Goal: Information Seeking & Learning: Learn about a topic

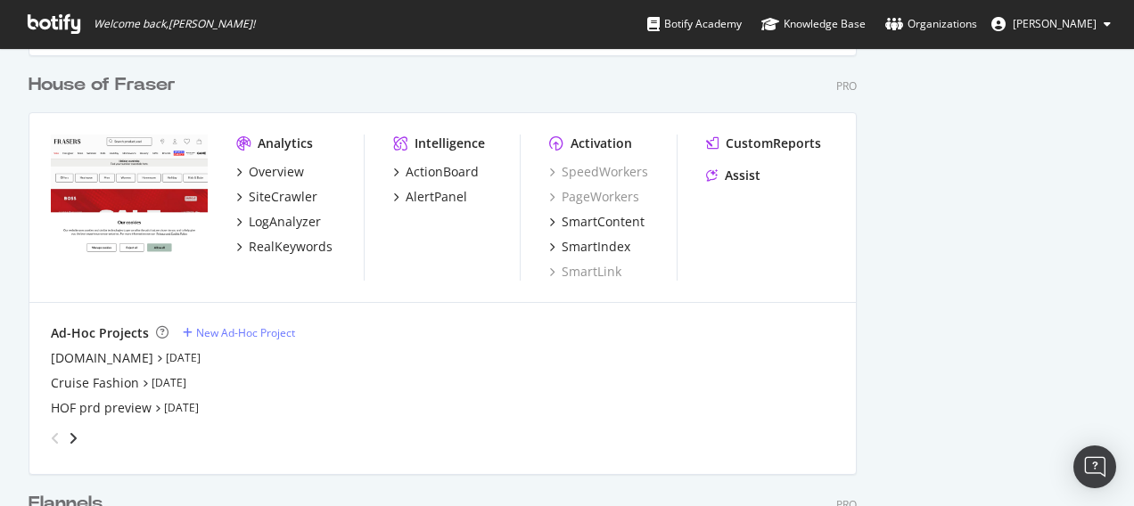
scroll to position [1525, 0]
click at [258, 168] on div "Overview" at bounding box center [276, 171] width 55 height 18
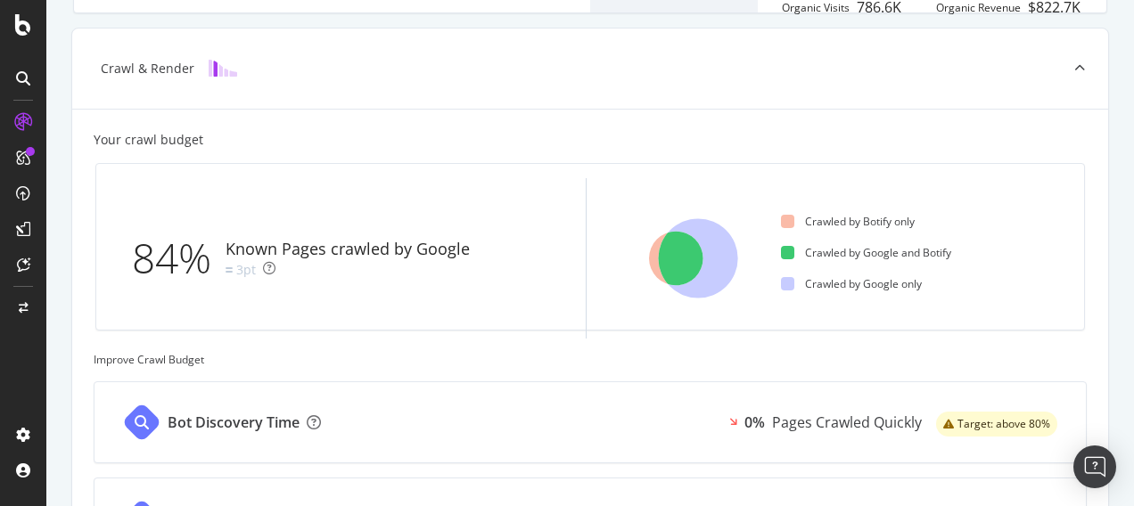
scroll to position [398, 0]
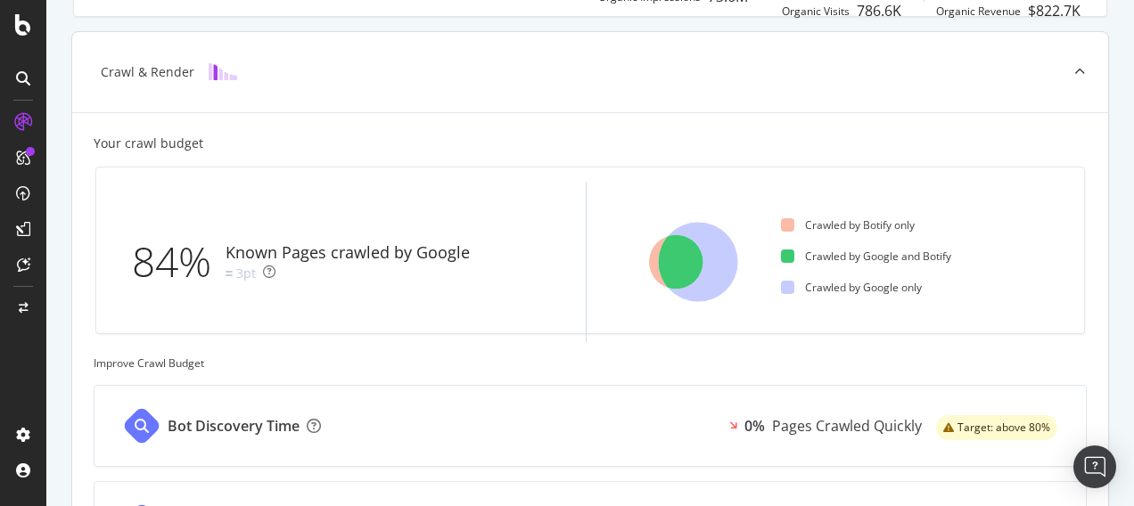
click at [756, 66] on div "Crawl & Render" at bounding box center [562, 72] width 966 height 18
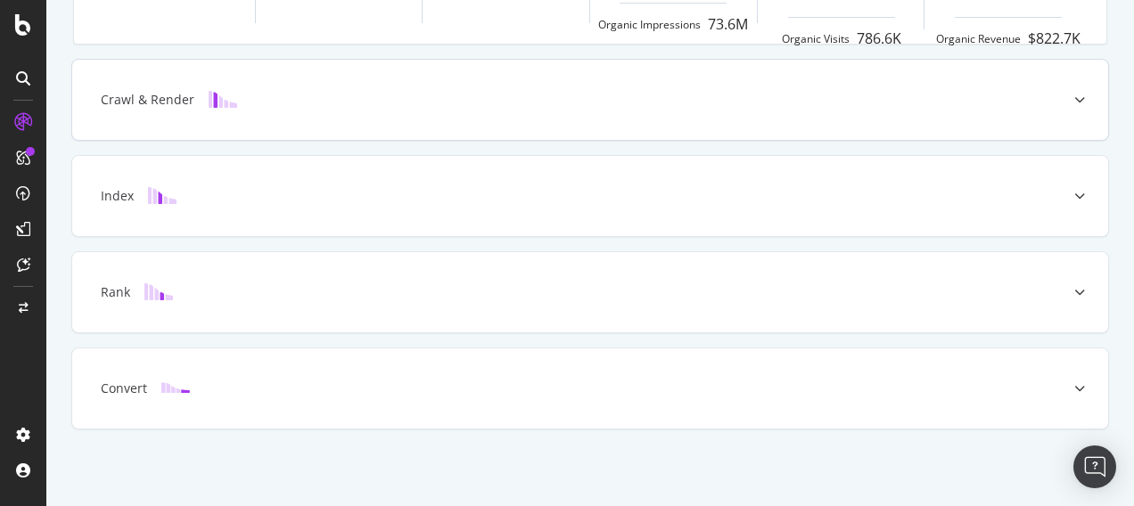
scroll to position [367, 0]
click at [25, 151] on icon at bounding box center [23, 158] width 14 height 14
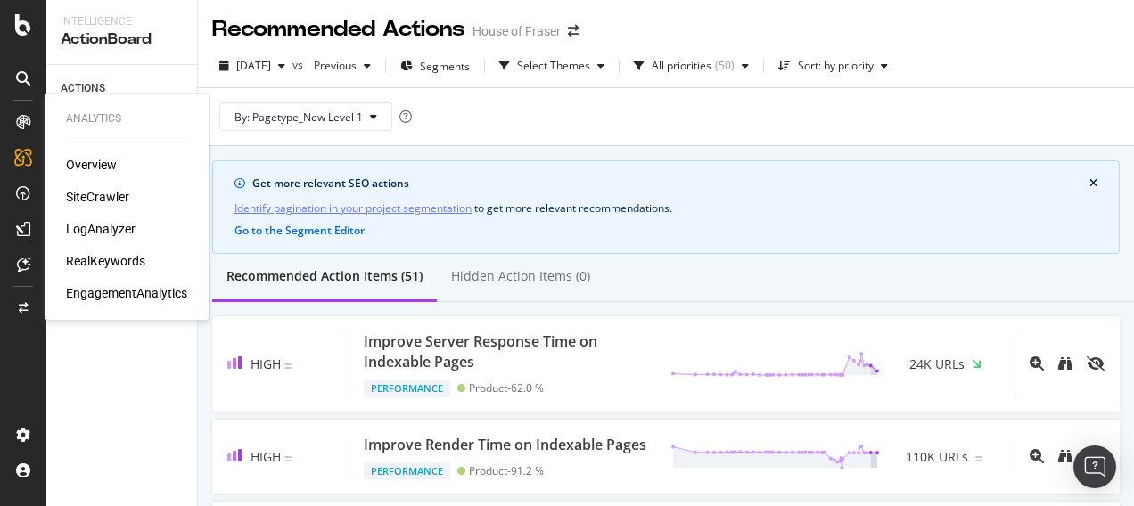
click at [88, 194] on div "SiteCrawler" at bounding box center [97, 197] width 63 height 18
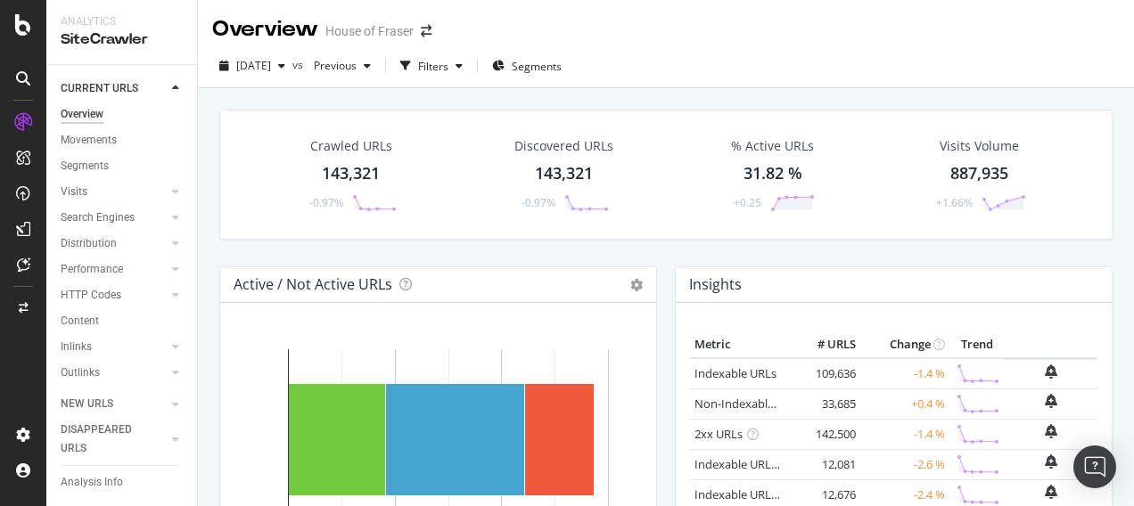
drag, startPoint x: 53, startPoint y: 384, endPoint x: 446, endPoint y: 136, distance: 464.5
click at [446, 136] on div "Crawled URLs 143,321 -0.97%" at bounding box center [351, 174] width 209 height 93
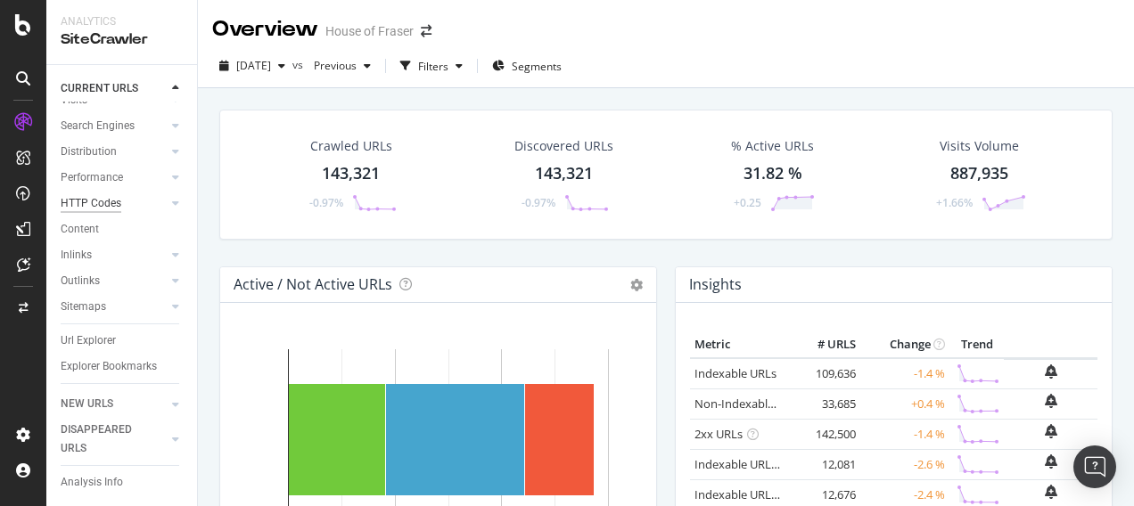
scroll to position [108, 0]
click at [95, 332] on div "Url Explorer" at bounding box center [88, 341] width 55 height 19
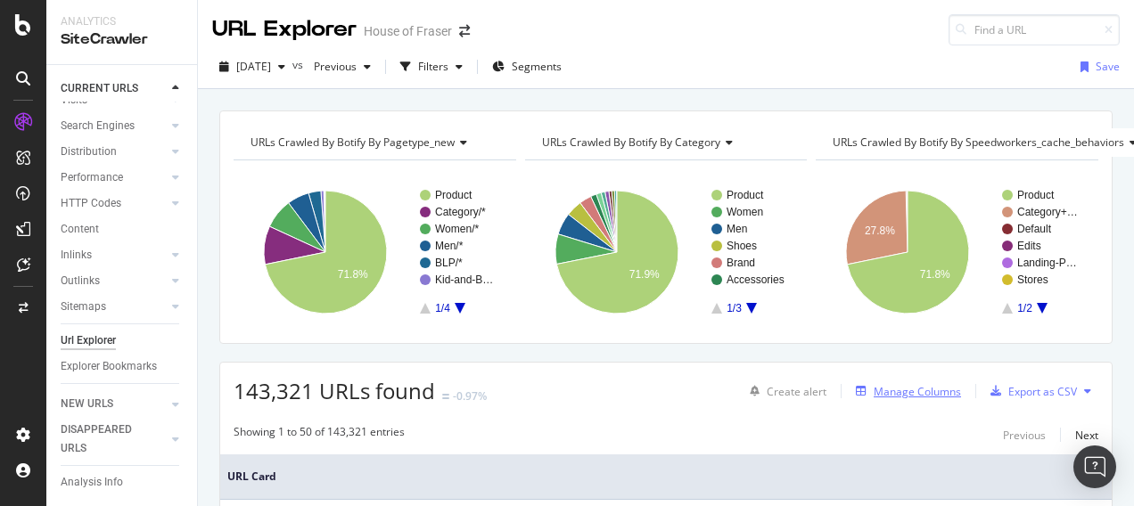
click at [921, 390] on div "Manage Columns" at bounding box center [917, 391] width 87 height 15
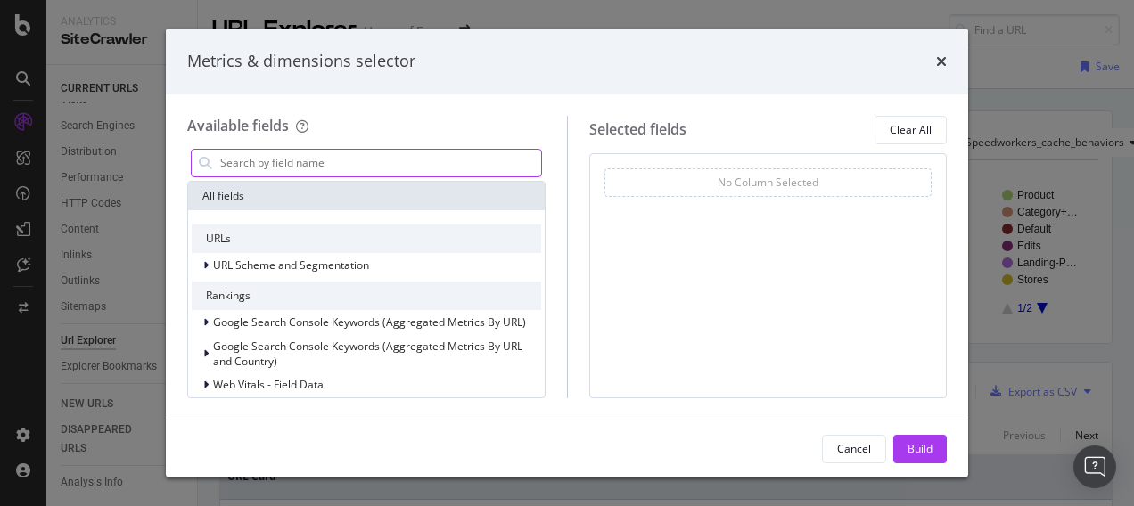
click at [349, 162] on input "modal" at bounding box center [379, 163] width 323 height 27
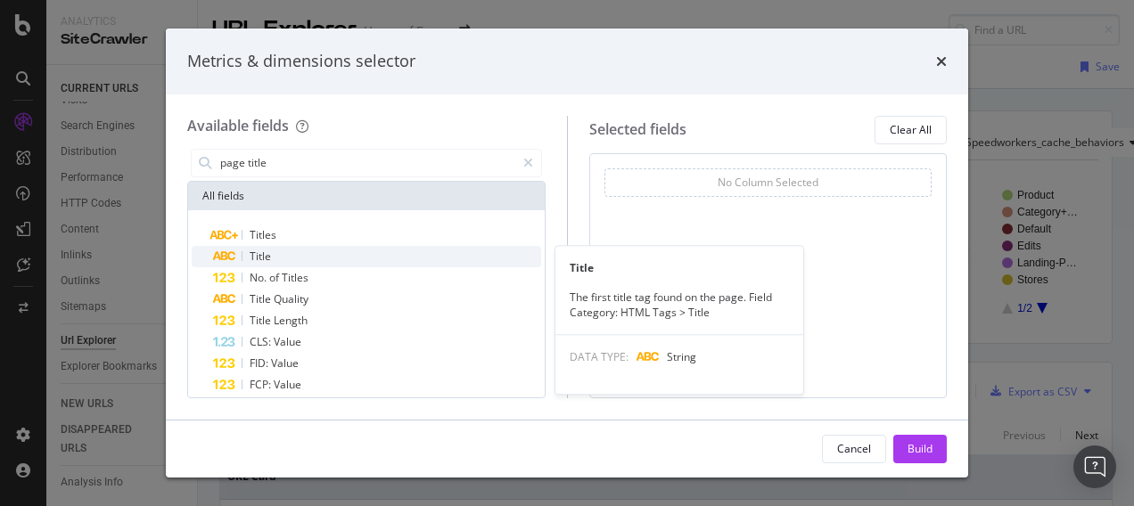
type input "page title"
click at [269, 253] on span "Title" at bounding box center [260, 256] width 21 height 15
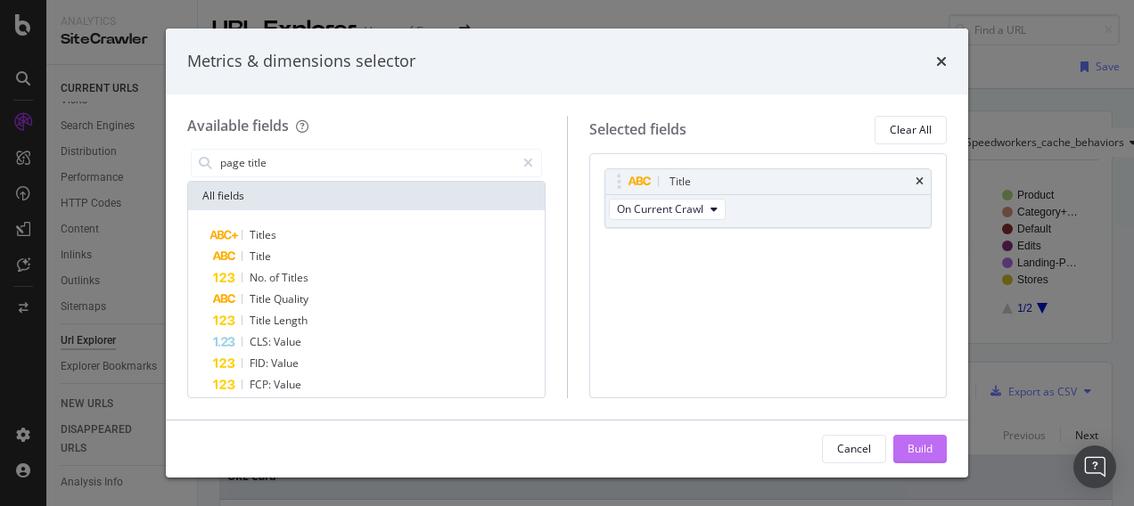
click at [917, 458] on div "Build" at bounding box center [920, 449] width 25 height 27
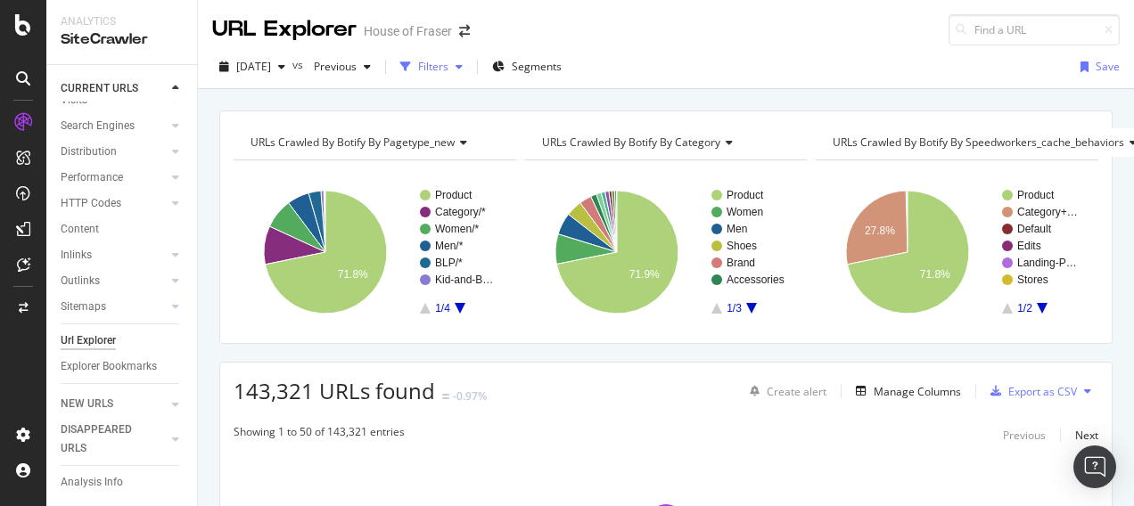
click at [467, 75] on div "Filters" at bounding box center [431, 66] width 77 height 27
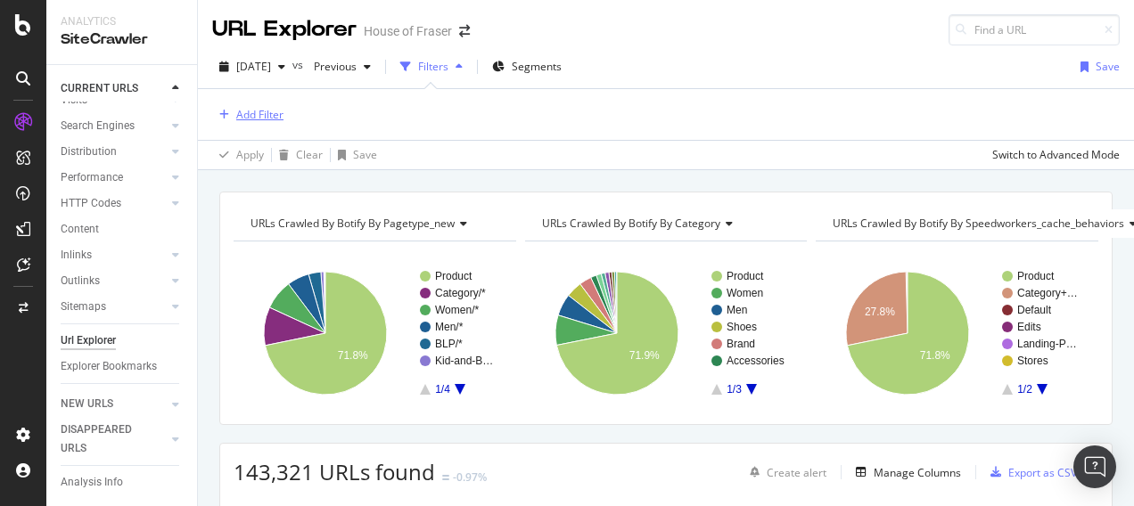
click at [269, 112] on div "Add Filter" at bounding box center [259, 114] width 47 height 15
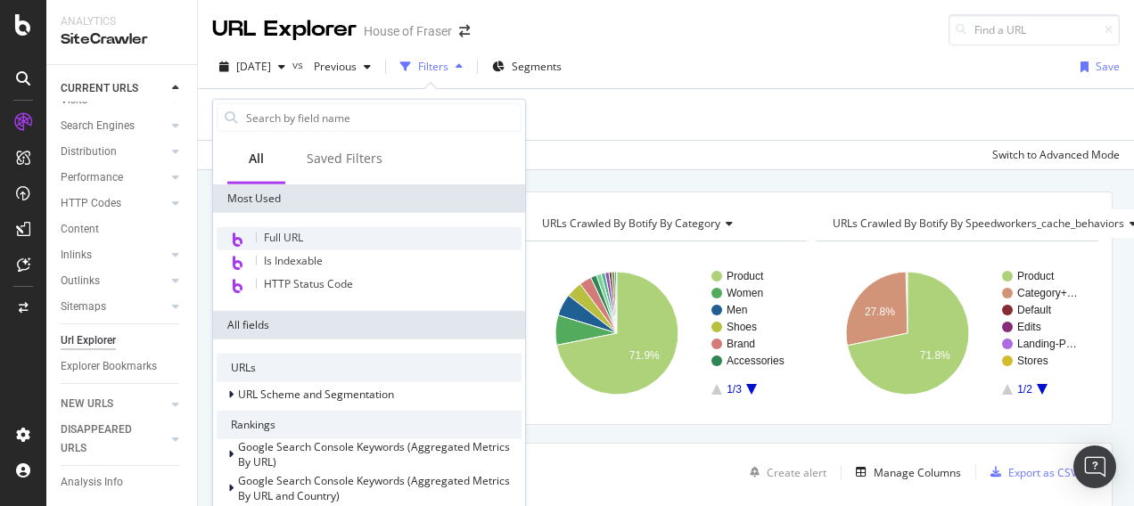
click at [276, 239] on span "Full URL" at bounding box center [283, 237] width 39 height 15
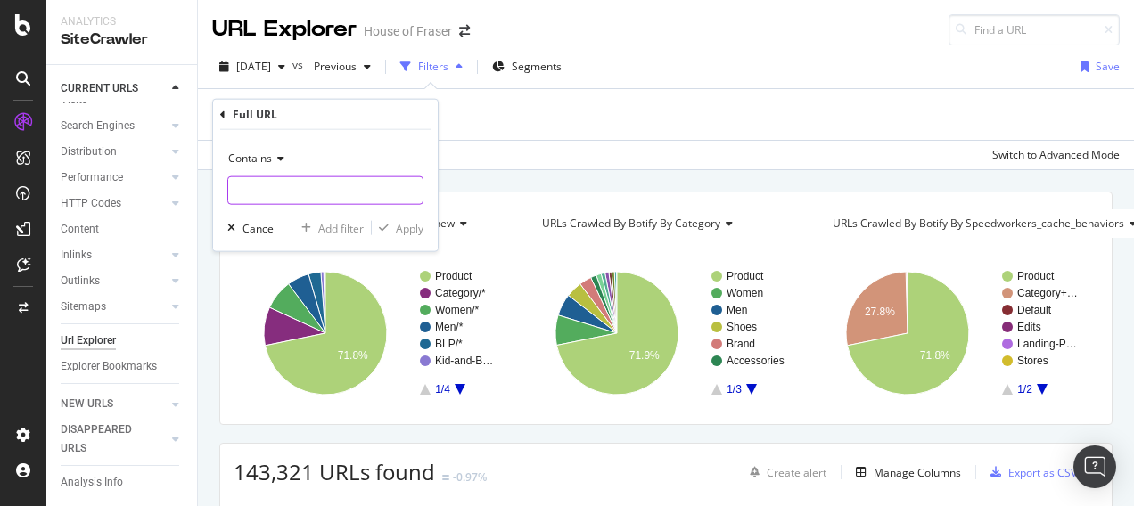
drag, startPoint x: 276, startPoint y: 239, endPoint x: 244, endPoint y: 196, distance: 53.5
click at [244, 196] on input "text" at bounding box center [325, 191] width 194 height 29
type input "/sports/"
click at [412, 234] on div "Apply" at bounding box center [410, 227] width 28 height 15
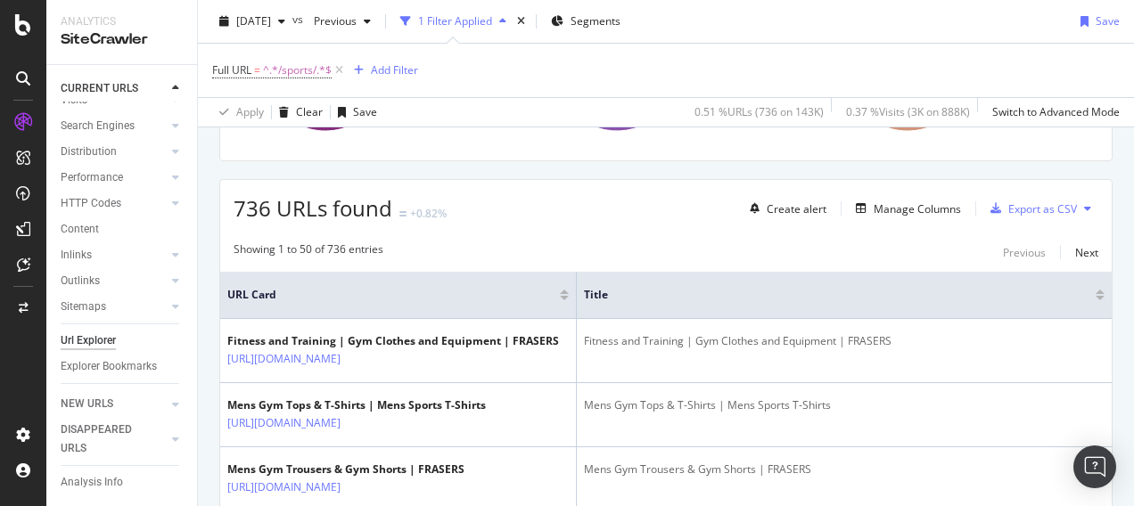
scroll to position [179, 0]
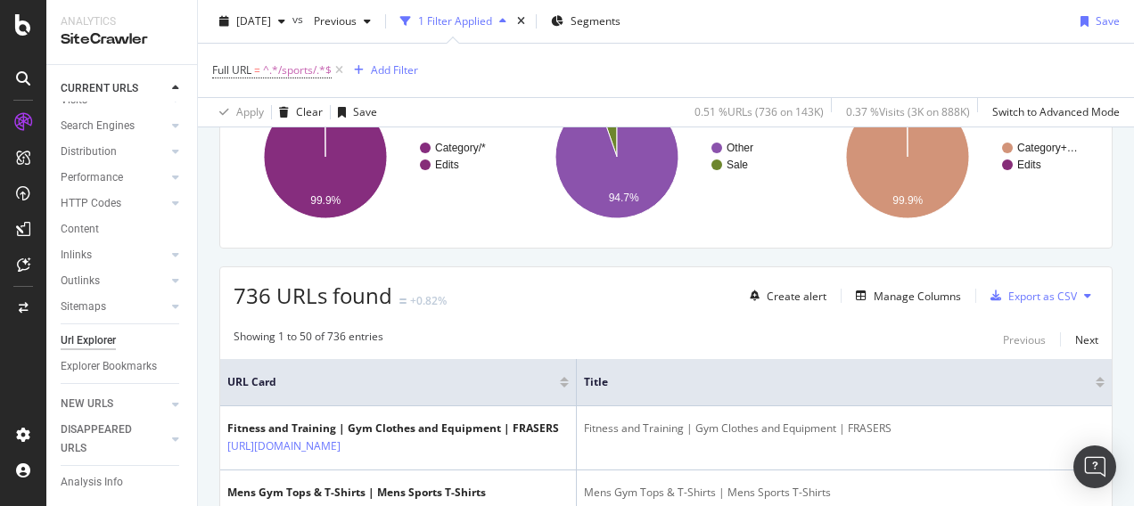
click at [562, 385] on div "URL Card" at bounding box center [397, 382] width 341 height 16
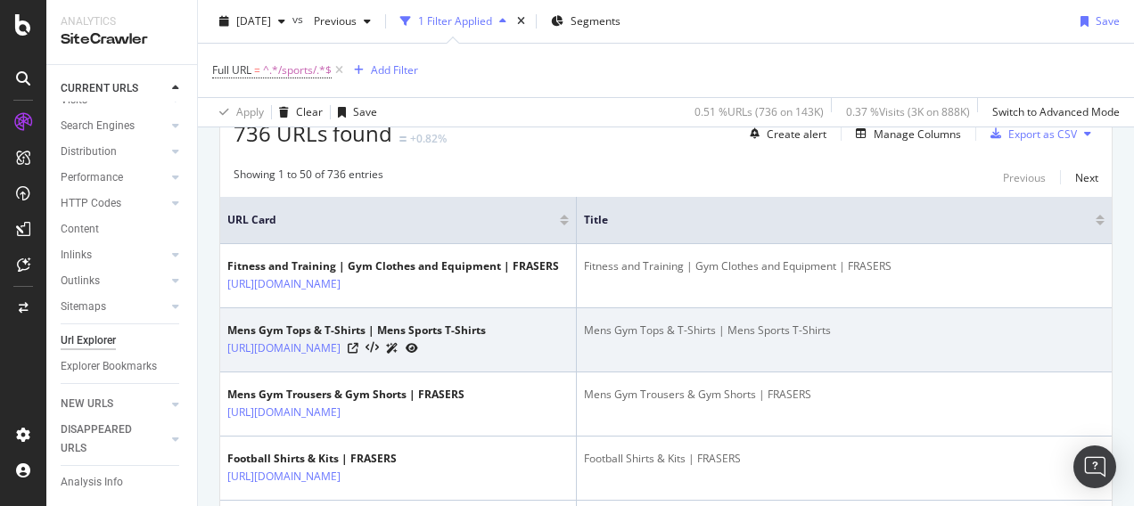
scroll to position [341, 0]
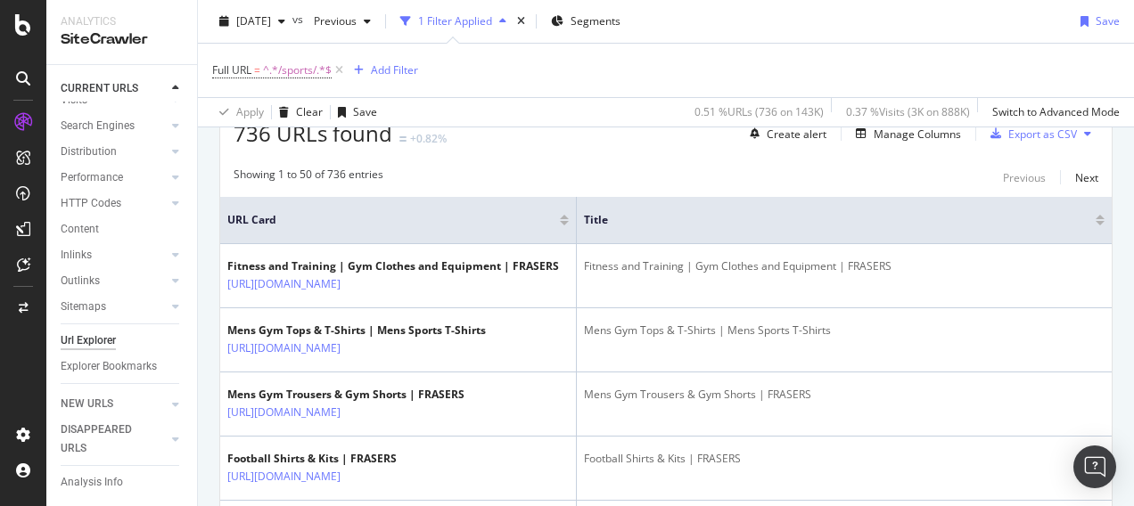
click at [567, 221] on div at bounding box center [564, 223] width 9 height 4
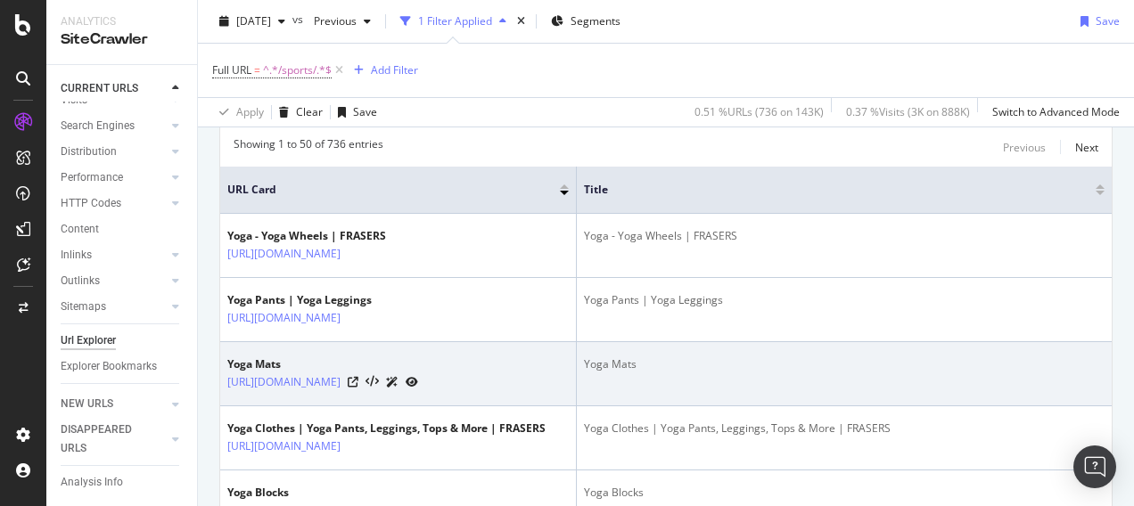
scroll to position [366, 0]
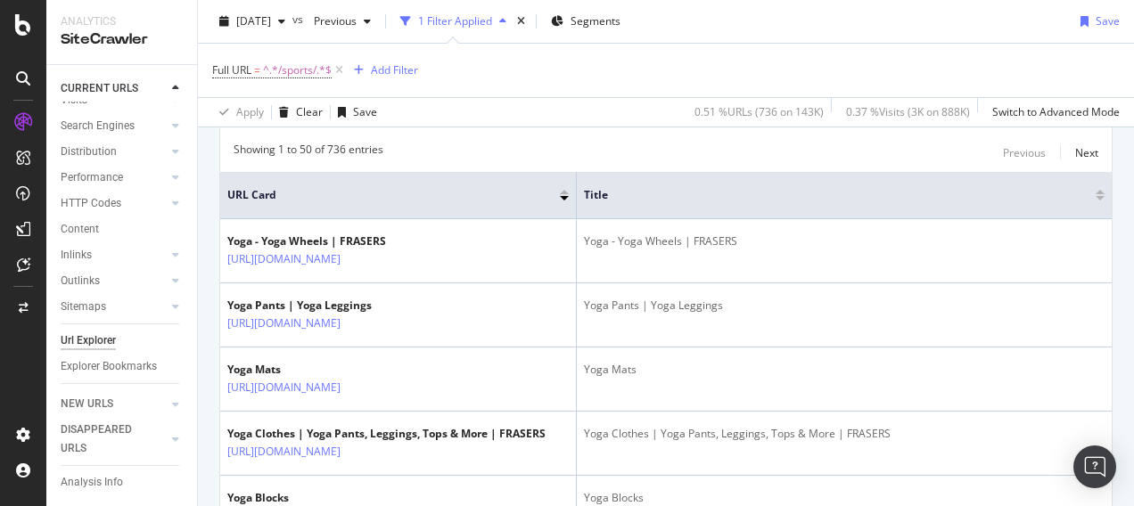
drag, startPoint x: 613, startPoint y: 210, endPoint x: 522, endPoint y: 190, distance: 93.2
click at [522, 190] on span "URL Card" at bounding box center [391, 195] width 328 height 16
click at [567, 192] on div at bounding box center [564, 192] width 9 height 4
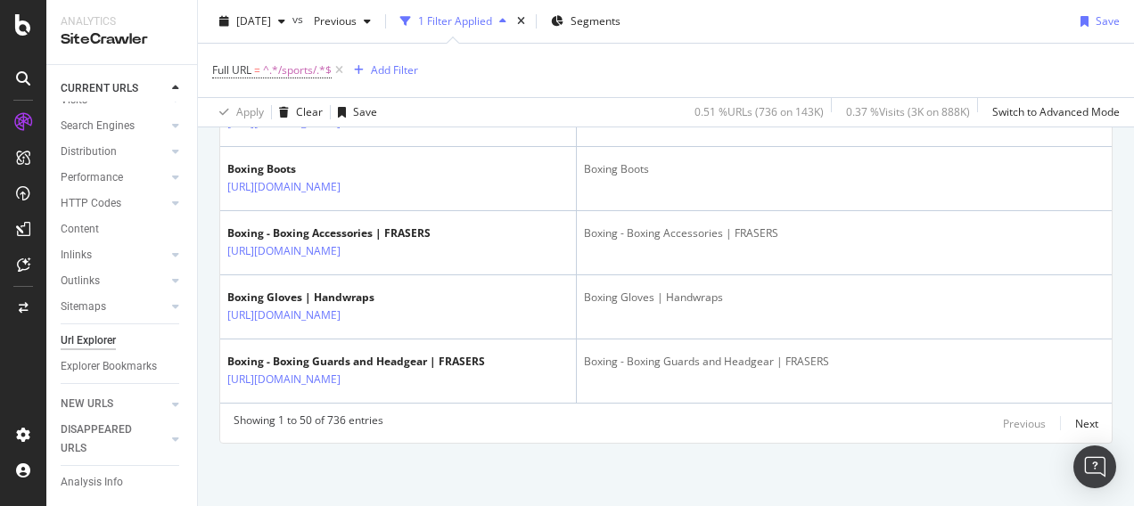
scroll to position [3861, 0]
click at [1075, 432] on div "Next" at bounding box center [1086, 423] width 23 height 15
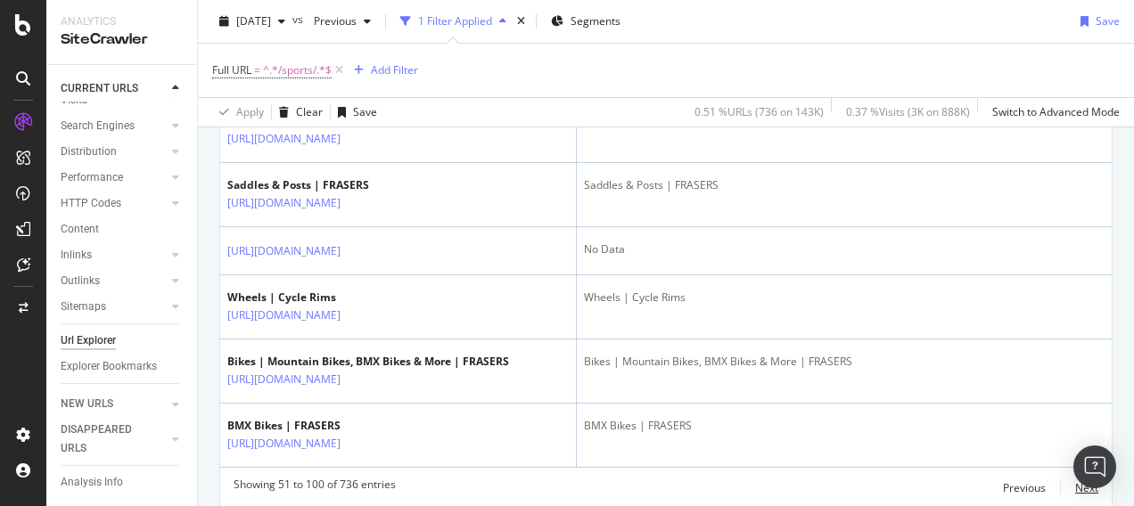
scroll to position [3155, 0]
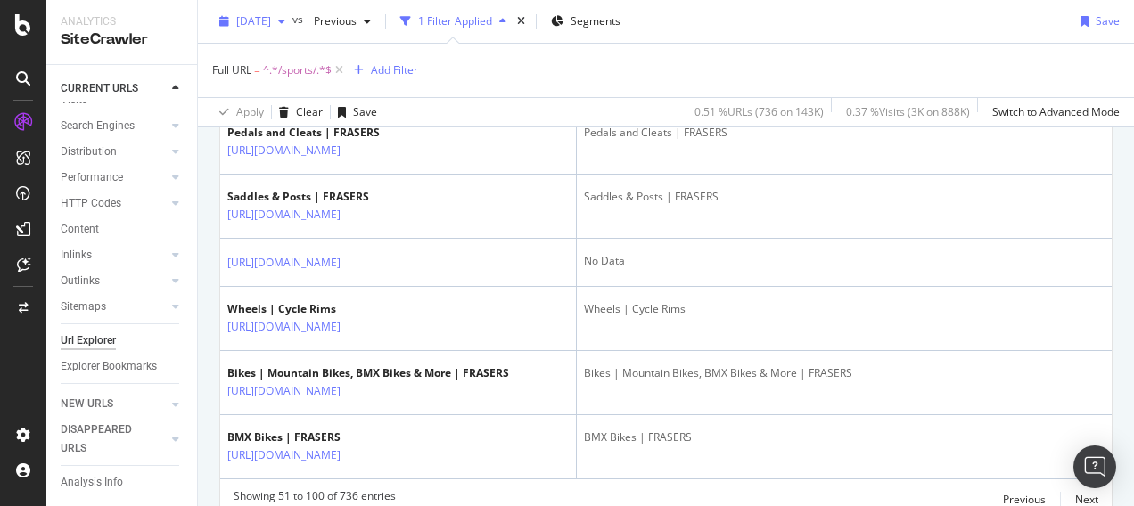
click at [285, 18] on icon "button" at bounding box center [281, 21] width 7 height 11
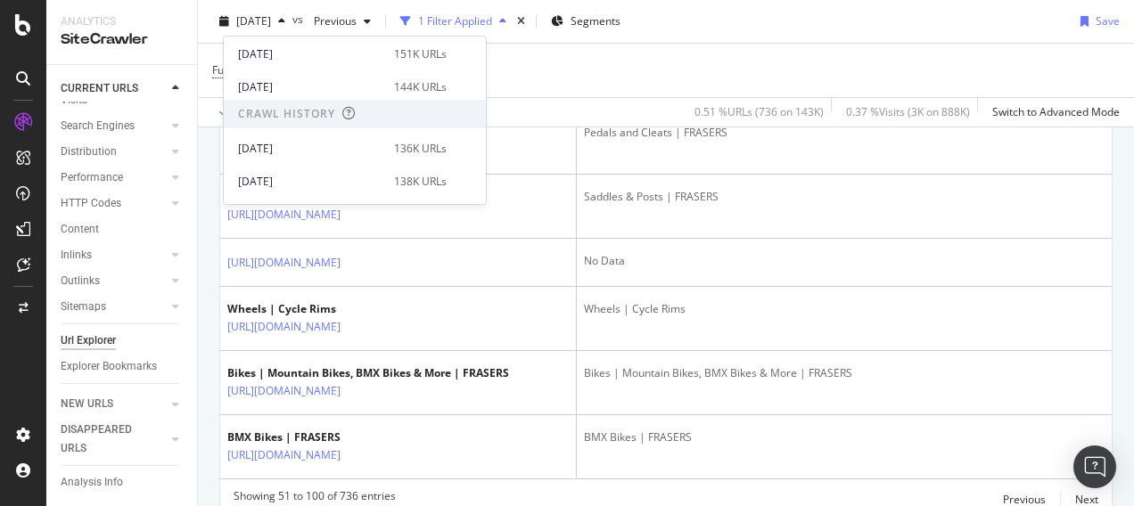
scroll to position [294, 0]
click at [320, 146] on div "[DATE]" at bounding box center [310, 150] width 145 height 16
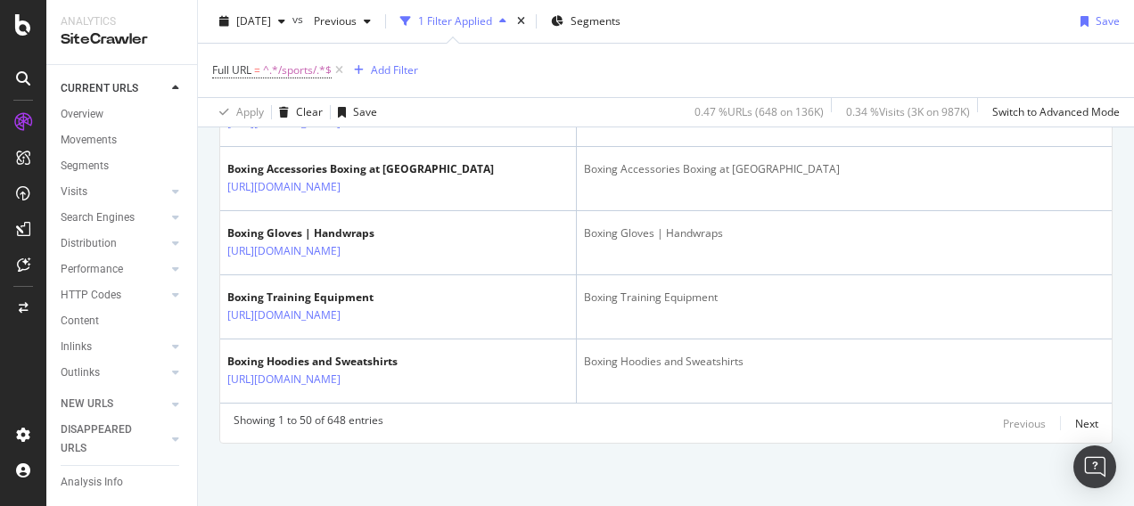
scroll to position [3929, 0]
click at [1075, 416] on div "Next" at bounding box center [1086, 423] width 23 height 15
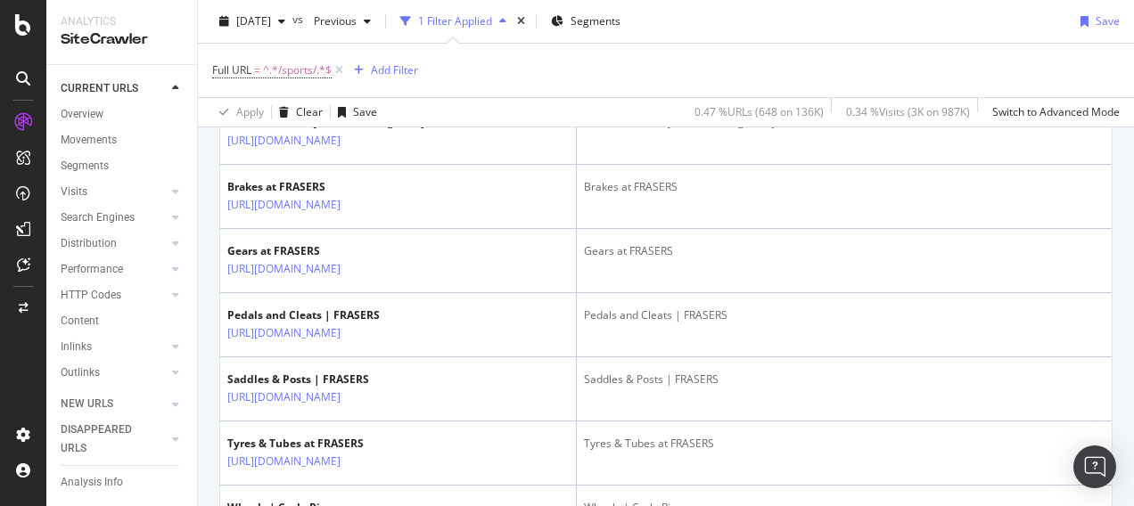
scroll to position [2603, 0]
click at [285, 16] on icon "button" at bounding box center [281, 21] width 7 height 11
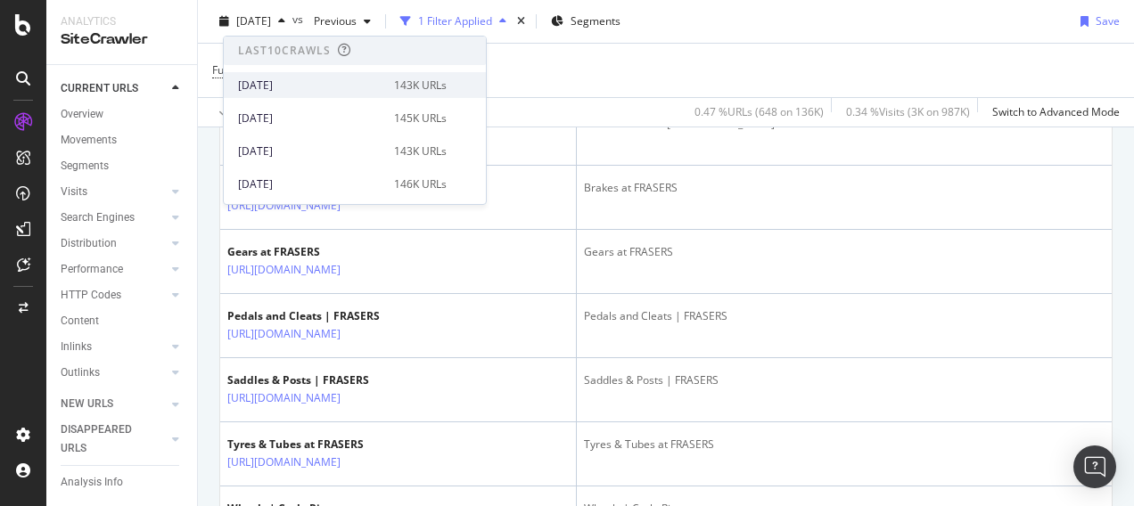
click at [313, 87] on div "[DATE]" at bounding box center [310, 86] width 145 height 16
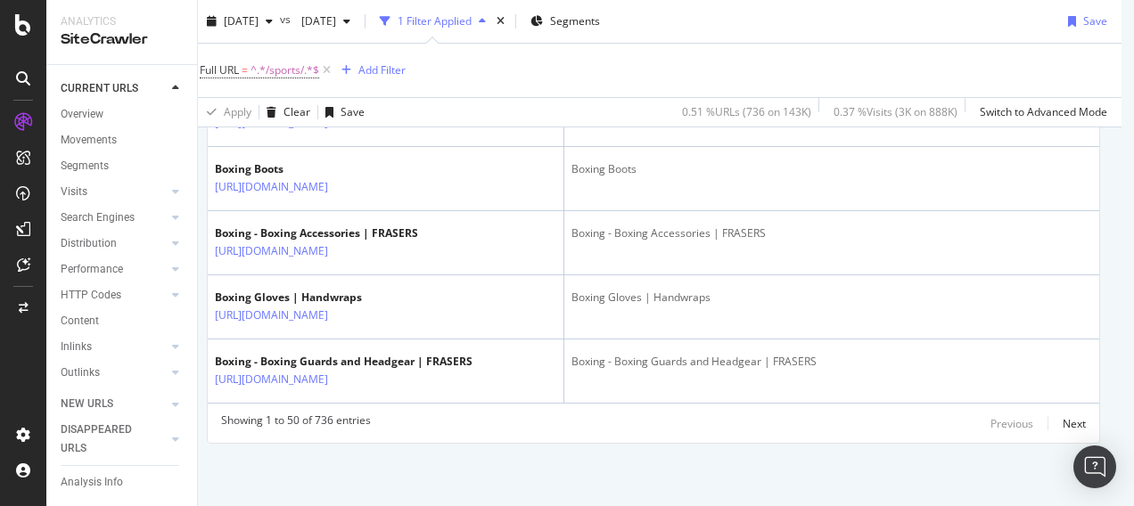
scroll to position [3895, 12]
click at [1065, 416] on div "Next" at bounding box center [1075, 423] width 23 height 15
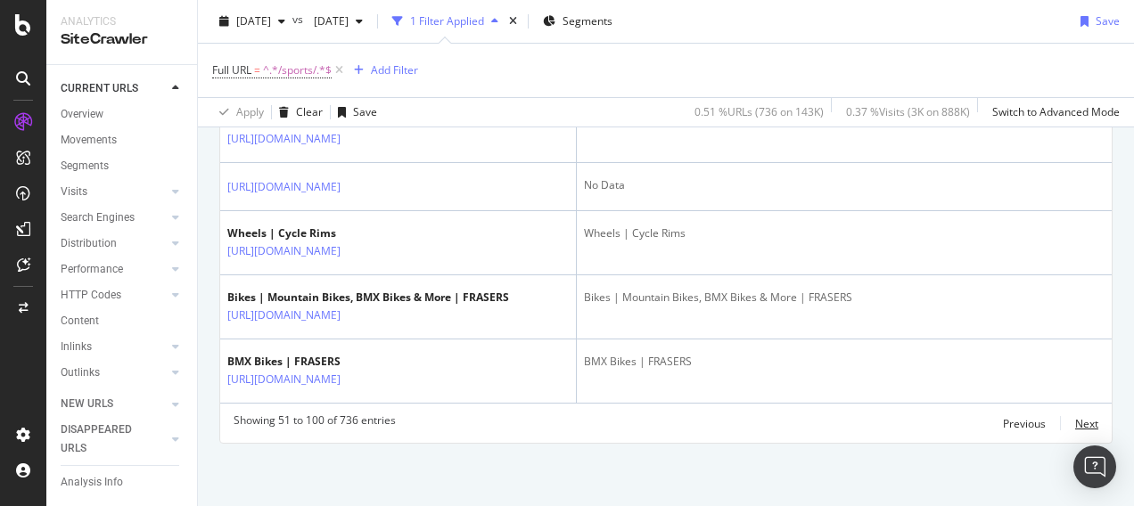
scroll to position [3242, 0]
click at [551, 72] on div "Full URL = ^.*/sports/.*$ Add Filter" at bounding box center [666, 70] width 908 height 53
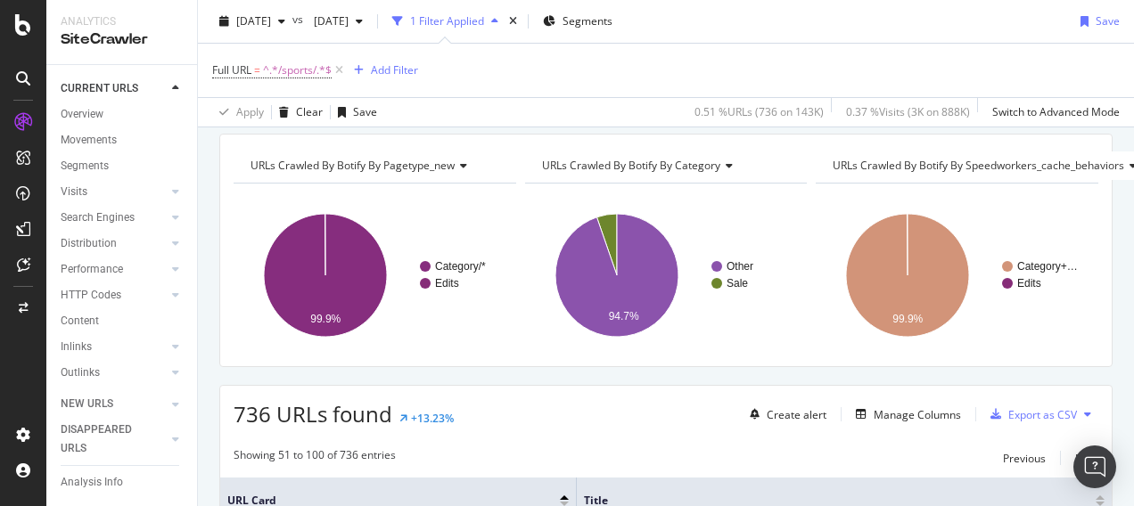
scroll to position [0, 0]
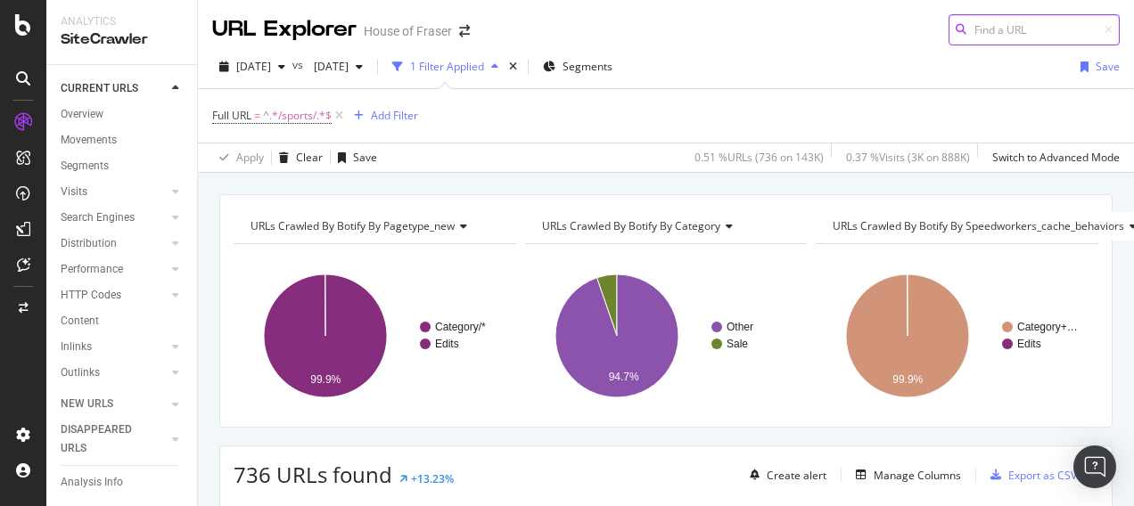
click at [1013, 25] on input at bounding box center [1034, 29] width 171 height 31
paste input "[URL][DOMAIN_NAME]"
type input "[URL][DOMAIN_NAME]"
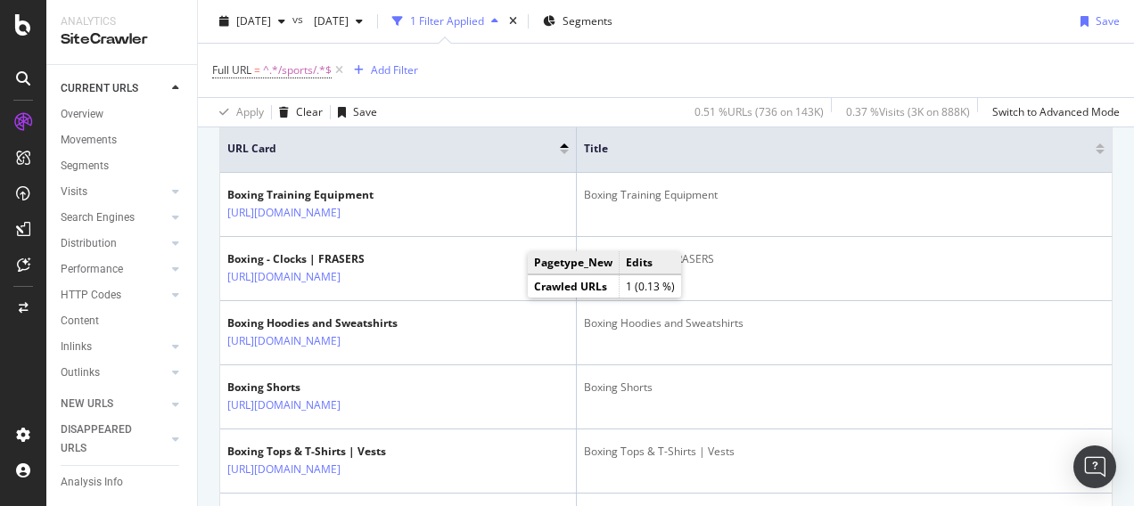
scroll to position [414, 0]
